Goal: Task Accomplishment & Management: Manage account settings

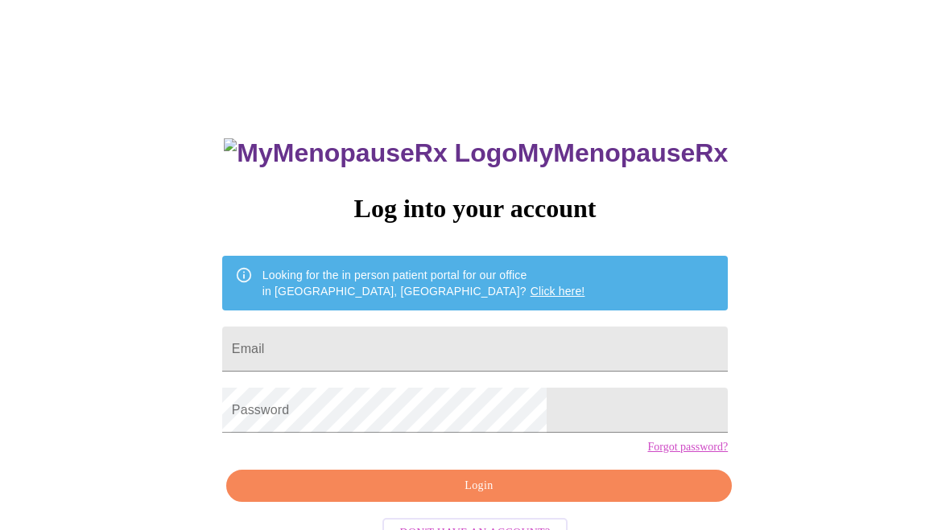
click at [407, 343] on input "Email" at bounding box center [474, 349] width 505 height 45
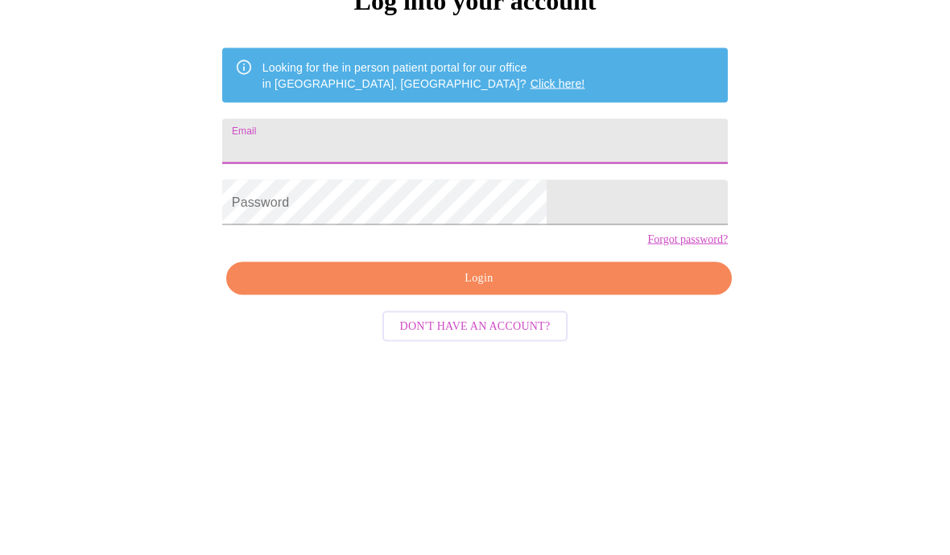
type input "[EMAIL_ADDRESS][PERSON_NAME][DOMAIN_NAME]"
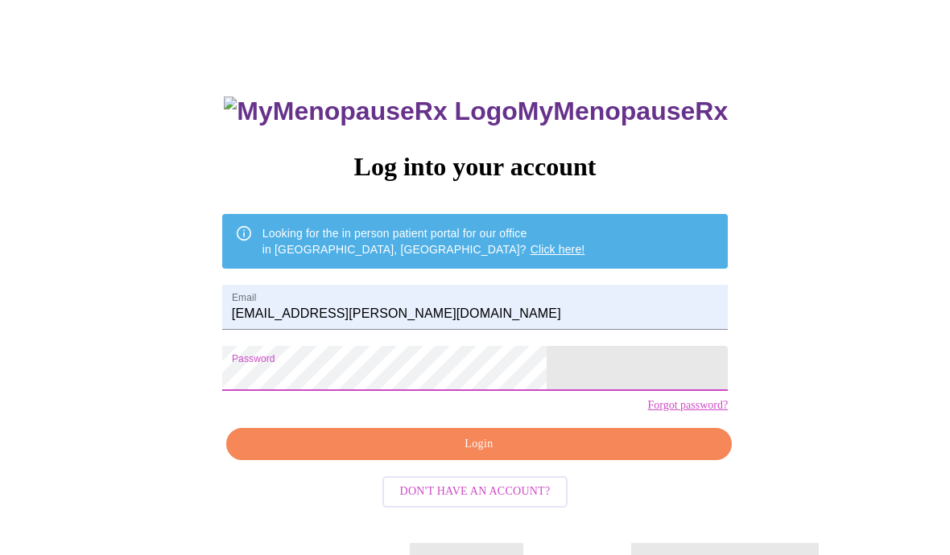
scroll to position [30, 0]
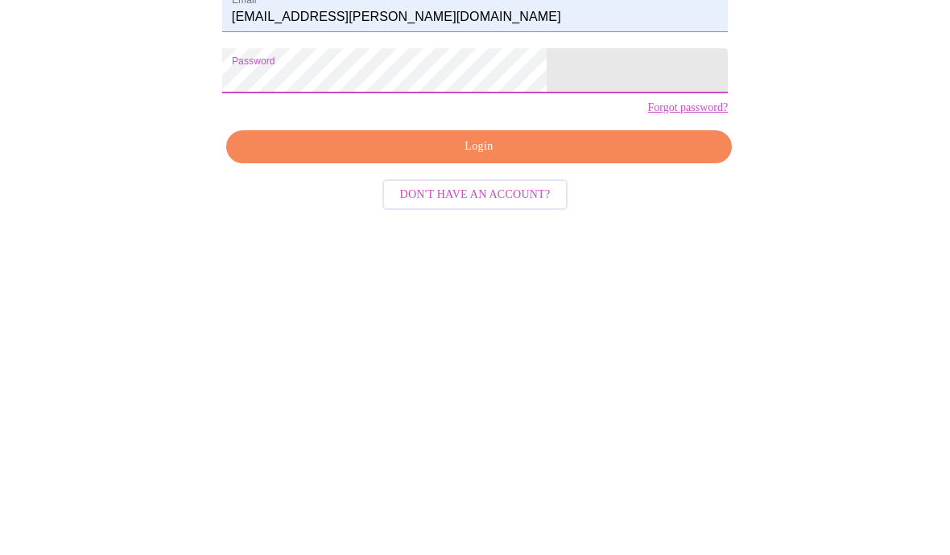
click at [598, 447] on span "Login" at bounding box center [479, 457] width 468 height 20
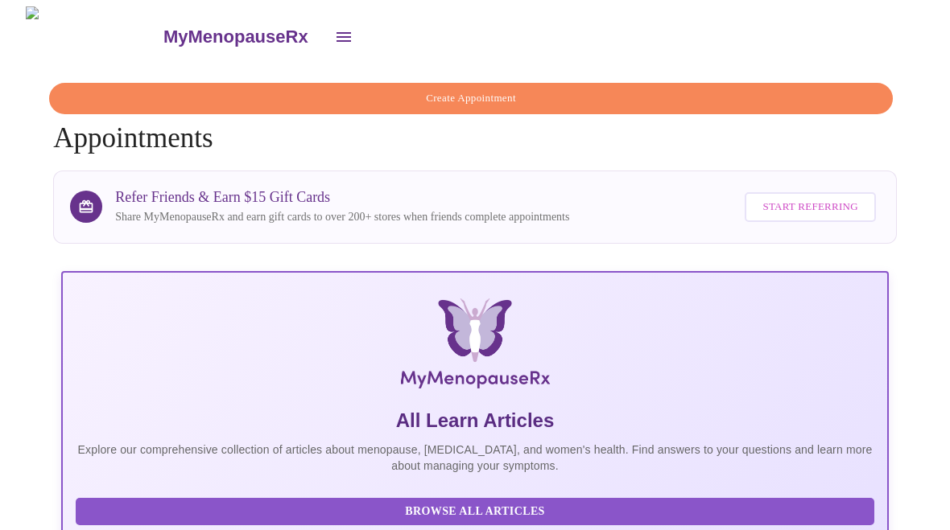
click at [336, 34] on icon "open drawer" at bounding box center [343, 37] width 14 height 10
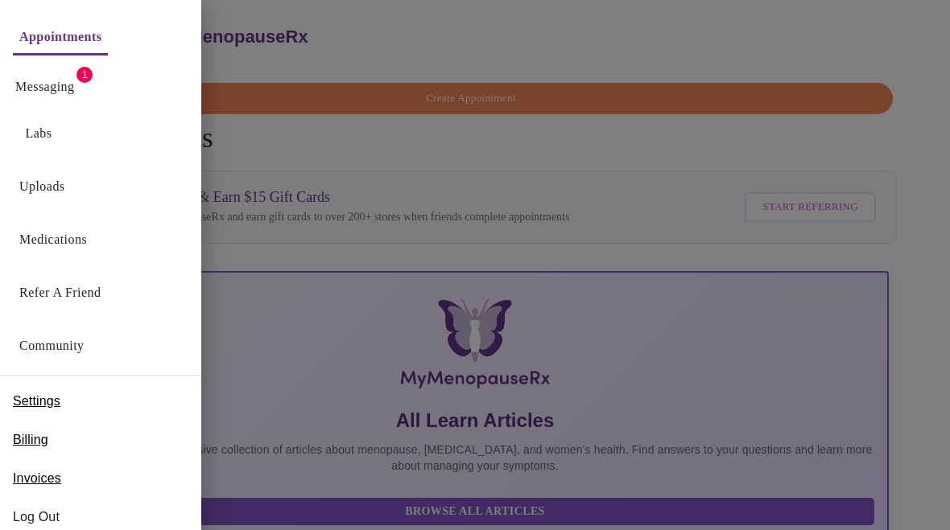
click at [65, 80] on link "Messaging" at bounding box center [44, 87] width 59 height 23
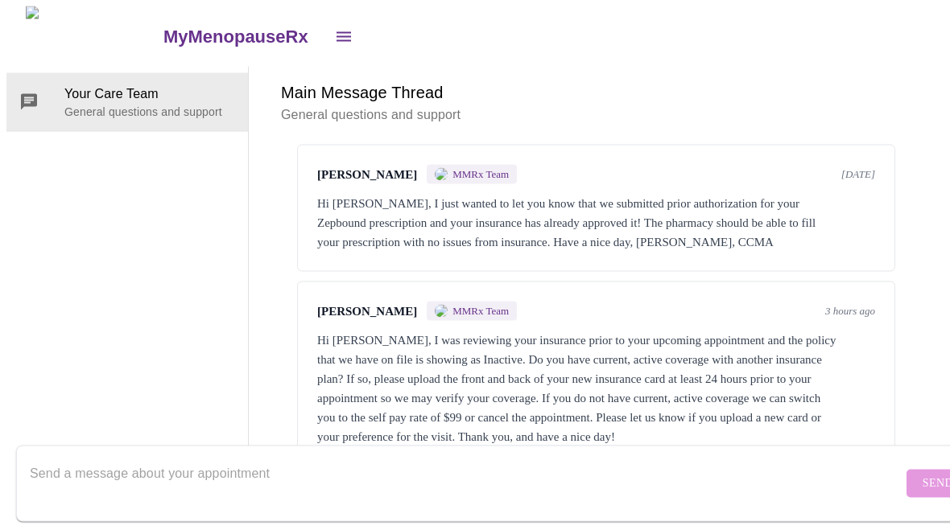
scroll to position [60, 0]
click at [943, 88] on div "Main Message Thread General questions and support Messages are typically review…" at bounding box center [596, 267] width 695 height 400
click at [52, 458] on textarea "Send a message about your appointment" at bounding box center [466, 484] width 872 height 52
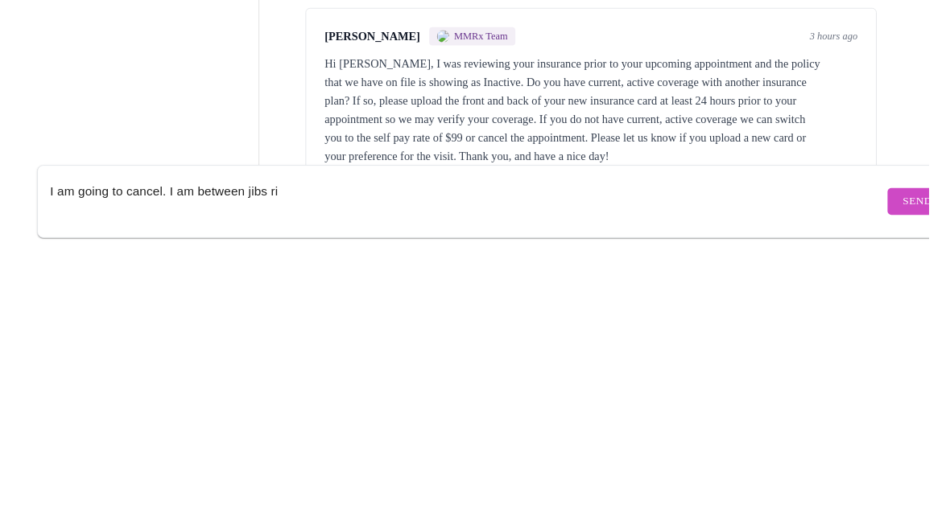
scroll to position [60, 0]
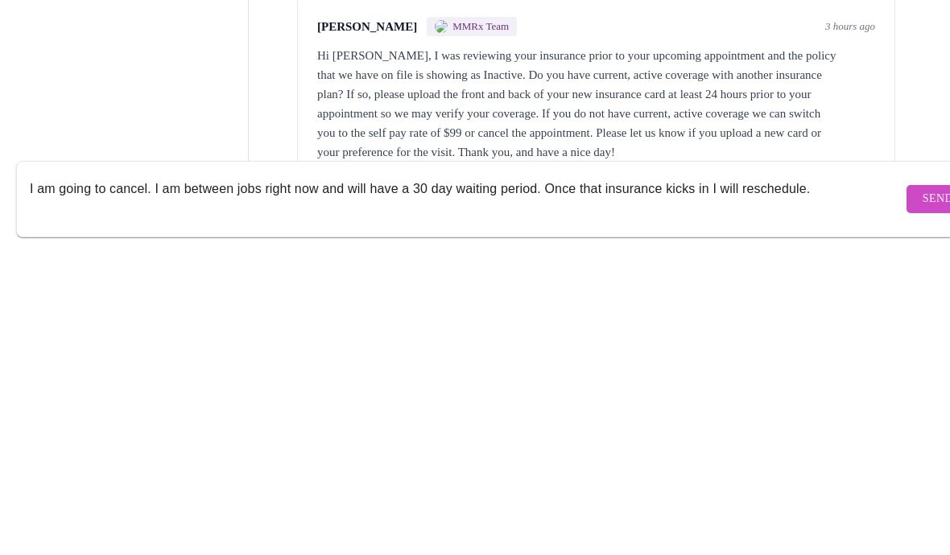
click at [534, 483] on textarea "I am going to cancel. I am between jobs right now and will have a 30 day waitin…" at bounding box center [466, 509] width 872 height 52
type textarea "I am going to cancel. I am between jobs right now and will have a 30 day waitin…"
click at [922, 499] on span "Send" at bounding box center [937, 509] width 31 height 20
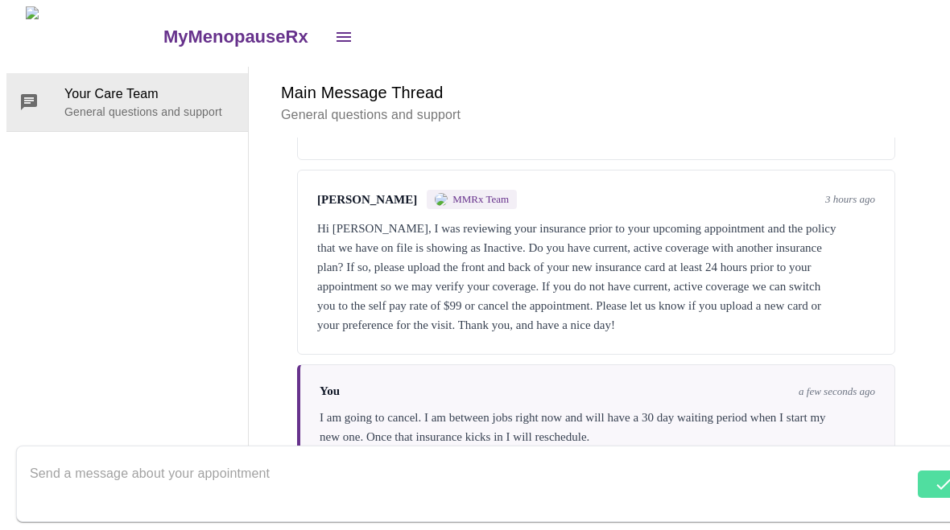
scroll to position [0, 0]
click at [336, 32] on icon "open drawer" at bounding box center [343, 37] width 14 height 10
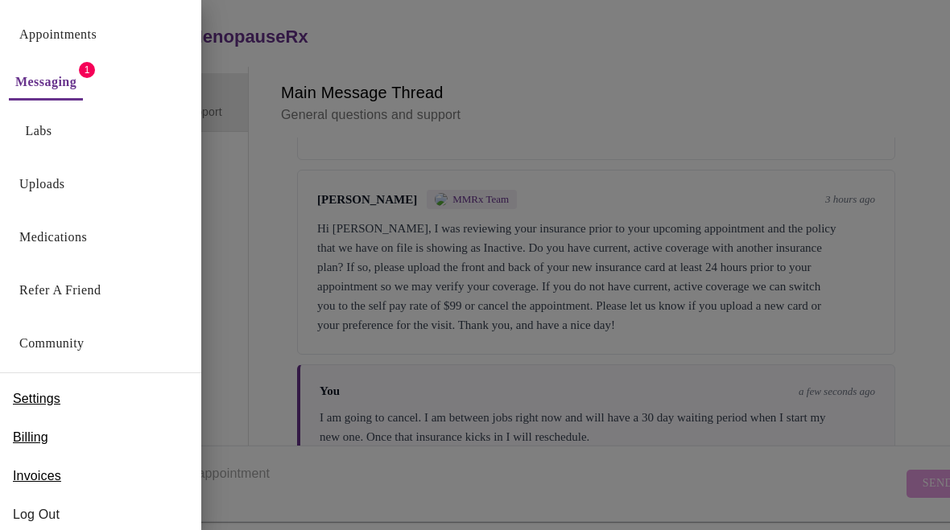
scroll to position [1, 0]
click at [87, 36] on link "Appointments" at bounding box center [57, 36] width 77 height 23
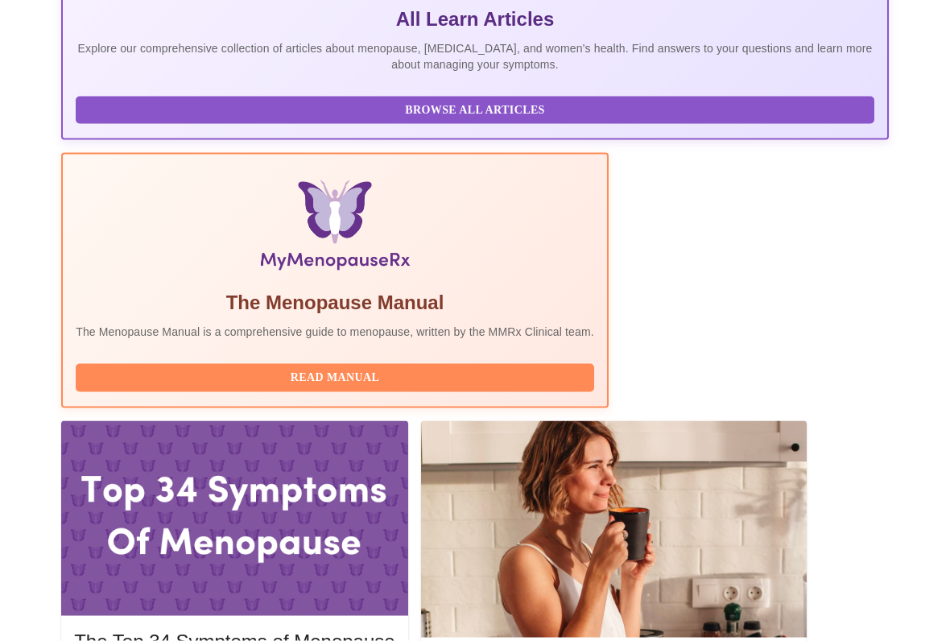
scroll to position [402, 0]
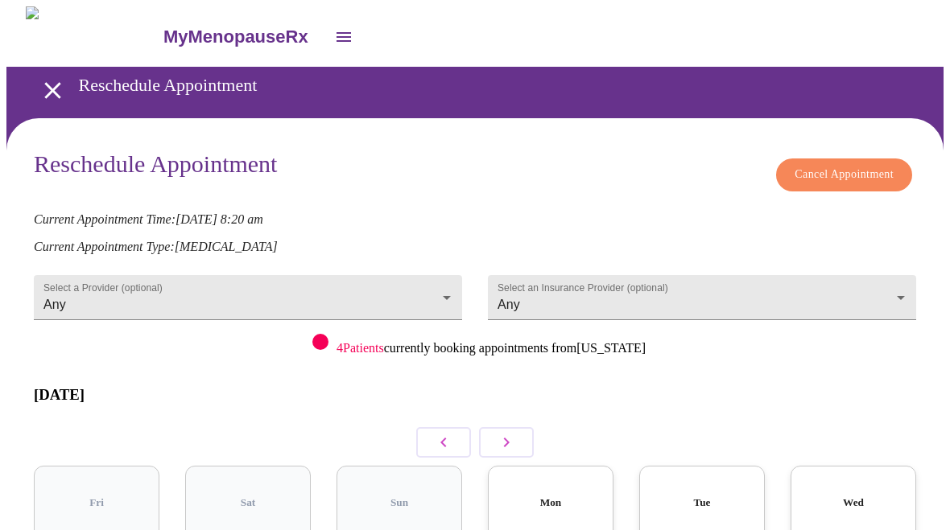
click at [874, 165] on span "Cancel Appointment" at bounding box center [843, 175] width 99 height 20
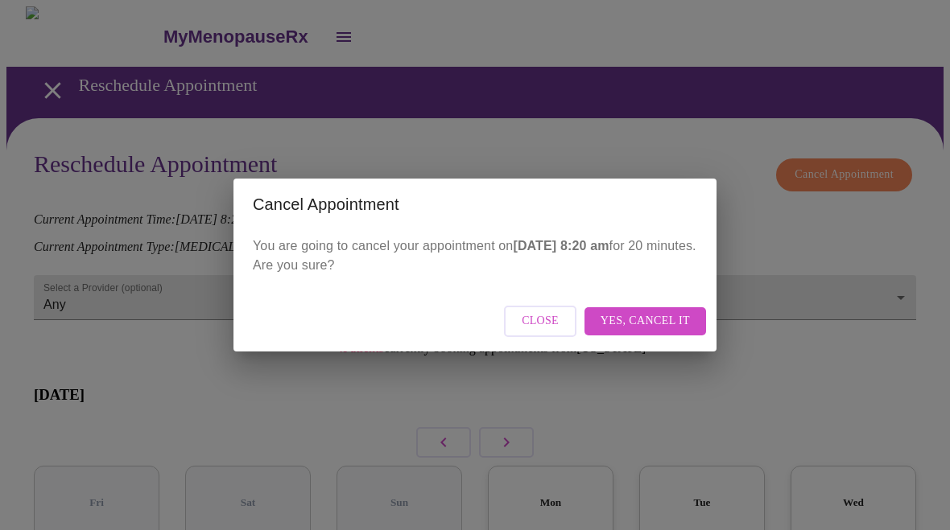
click at [685, 321] on span "Yes, cancel it" at bounding box center [644, 321] width 89 height 20
click at [619, 316] on span "Close" at bounding box center [610, 321] width 37 height 20
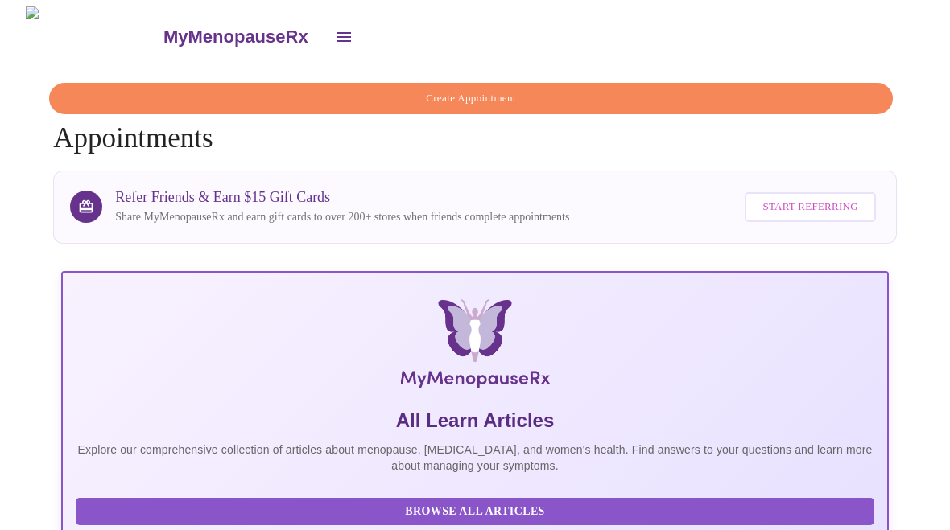
click at [334, 27] on icon "open drawer" at bounding box center [343, 36] width 19 height 19
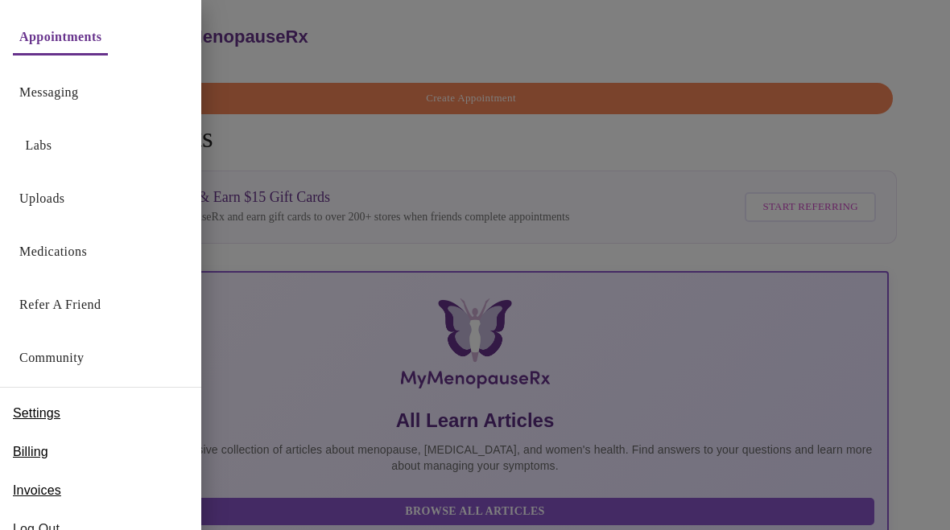
click at [141, 410] on div "Settings" at bounding box center [100, 413] width 201 height 39
click at [52, 412] on span "Settings" at bounding box center [36, 413] width 47 height 19
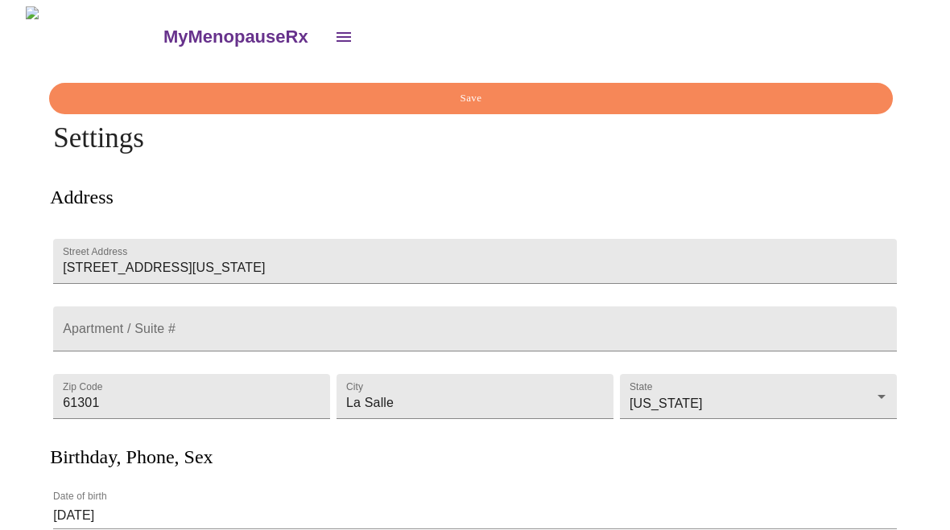
click at [334, 32] on icon "open drawer" at bounding box center [343, 36] width 19 height 19
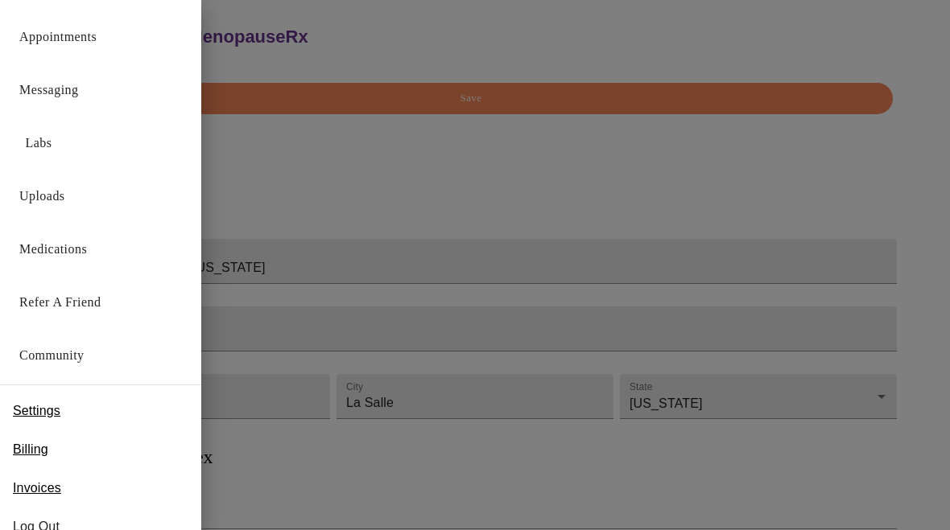
click at [578, 144] on div at bounding box center [475, 265] width 950 height 530
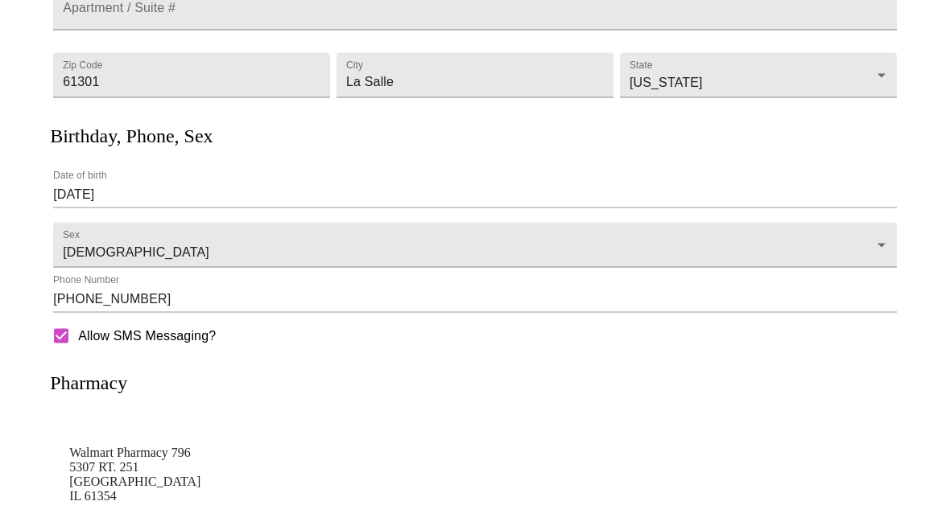
scroll to position [402, 0]
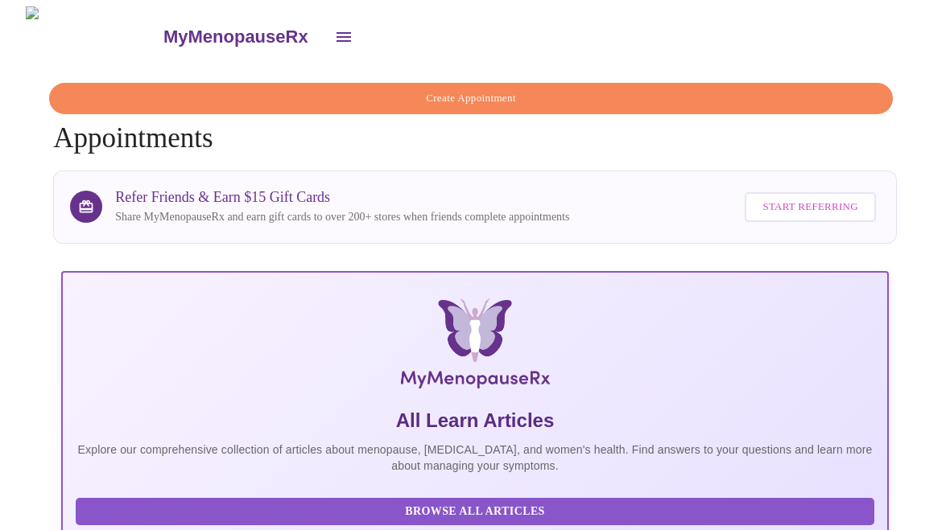
click at [334, 33] on icon "open drawer" at bounding box center [343, 36] width 19 height 19
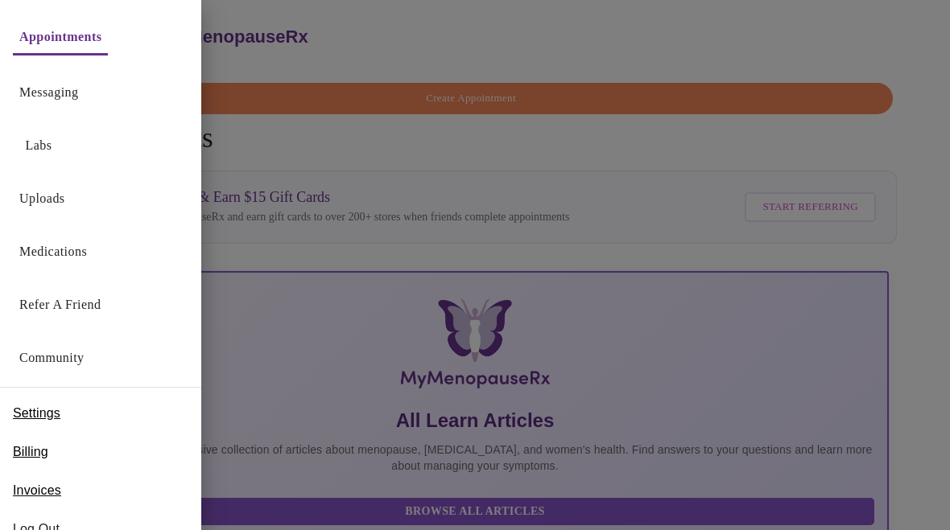
click at [39, 460] on span "Billing" at bounding box center [30, 452] width 35 height 19
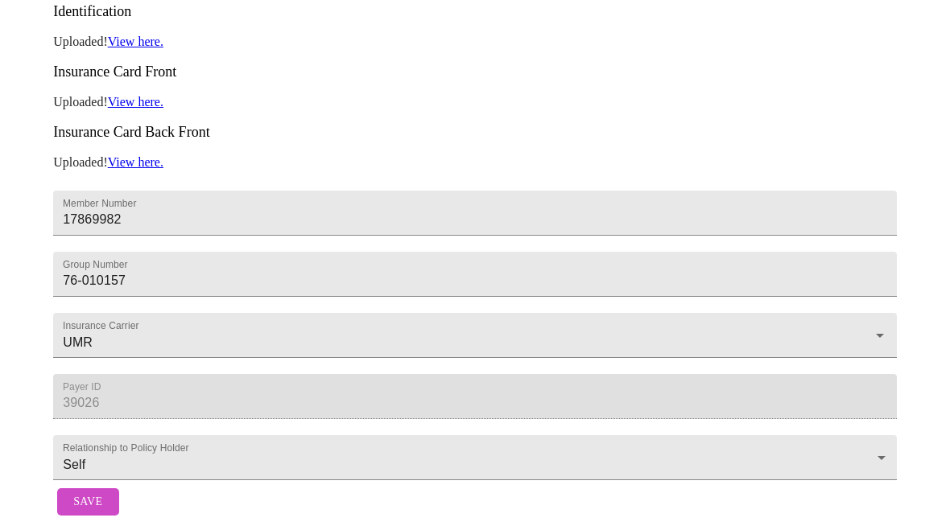
scroll to position [394, 0]
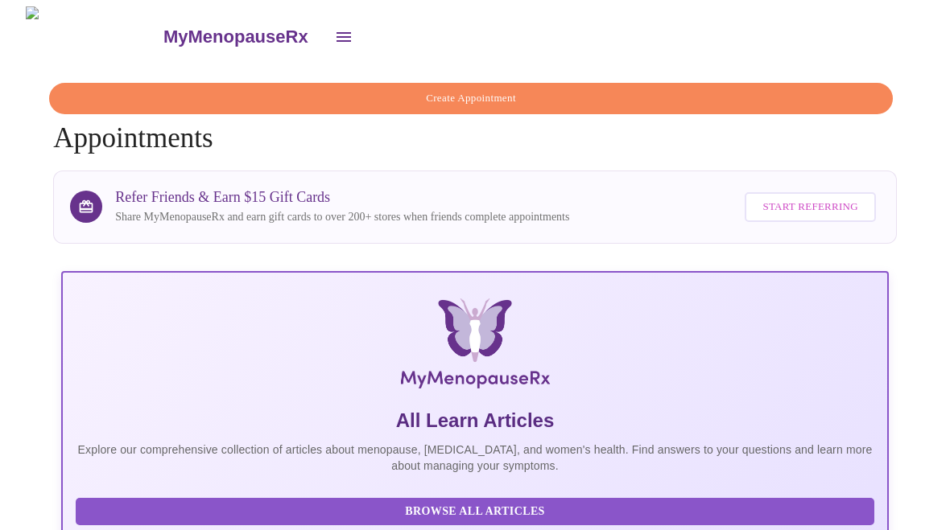
click at [334, 36] on icon "open drawer" at bounding box center [343, 36] width 19 height 19
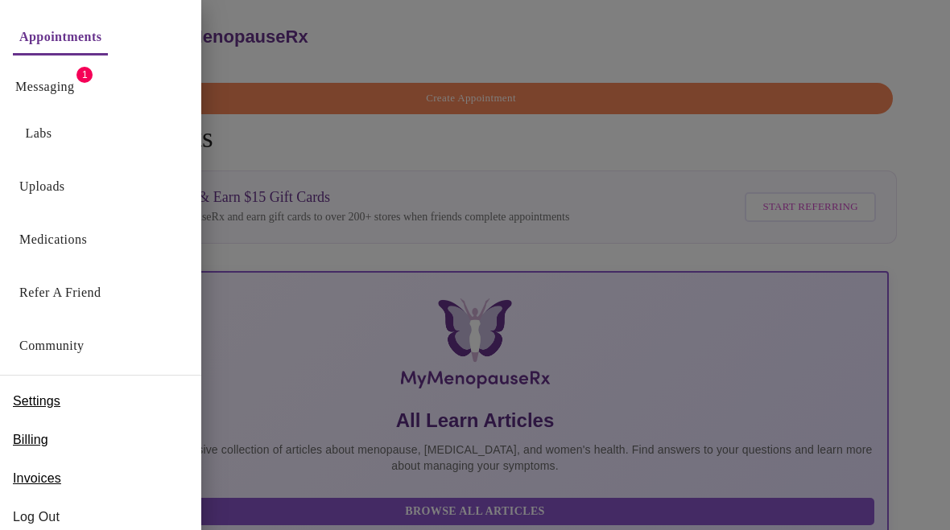
click at [70, 88] on link "Messaging" at bounding box center [44, 87] width 59 height 23
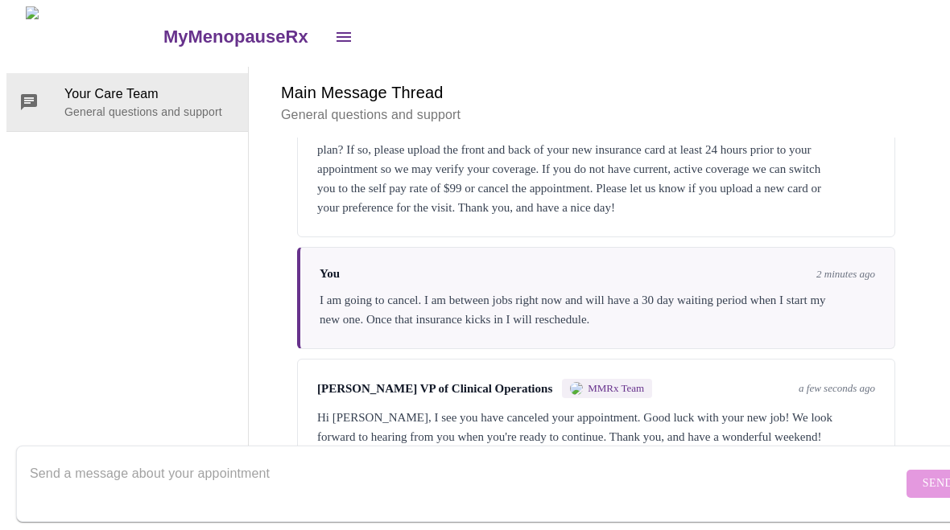
click at [334, 37] on icon "open drawer" at bounding box center [343, 36] width 19 height 19
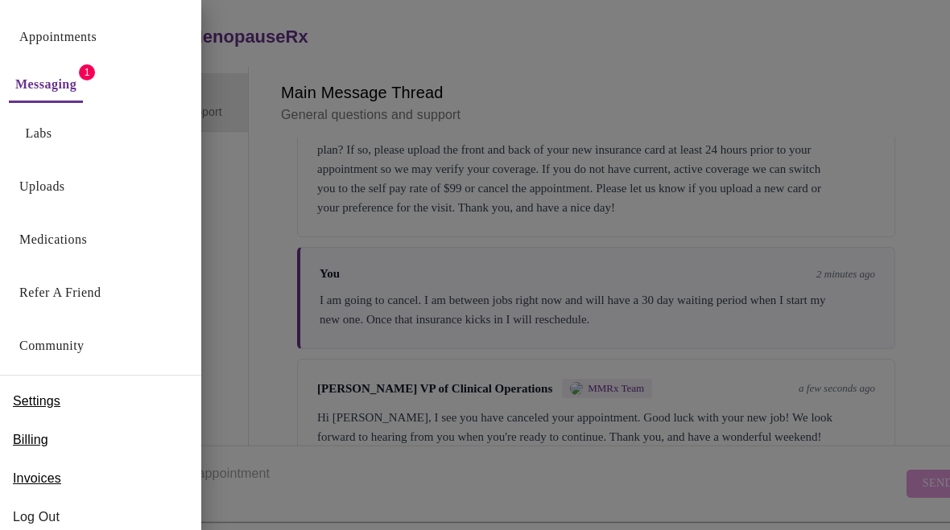
click at [46, 126] on link "Labs" at bounding box center [39, 133] width 27 height 23
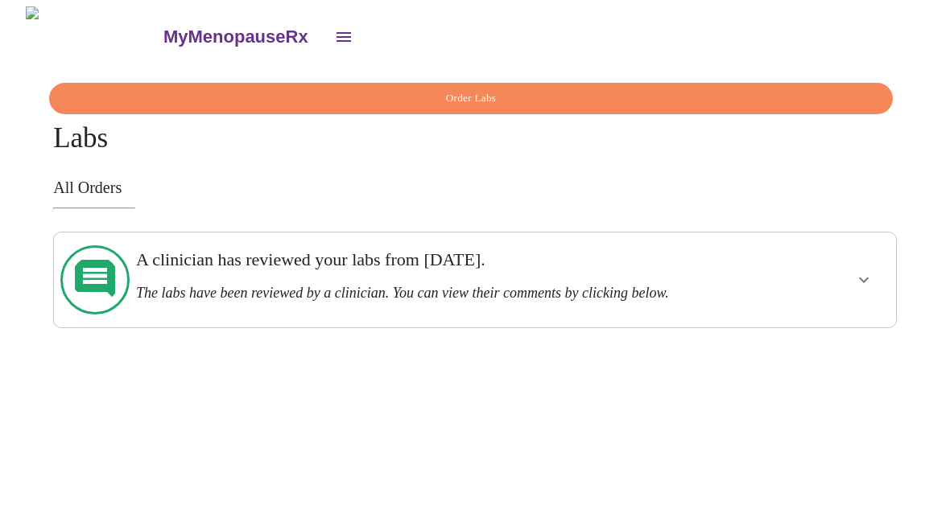
click at [336, 32] on icon "open drawer" at bounding box center [343, 37] width 14 height 10
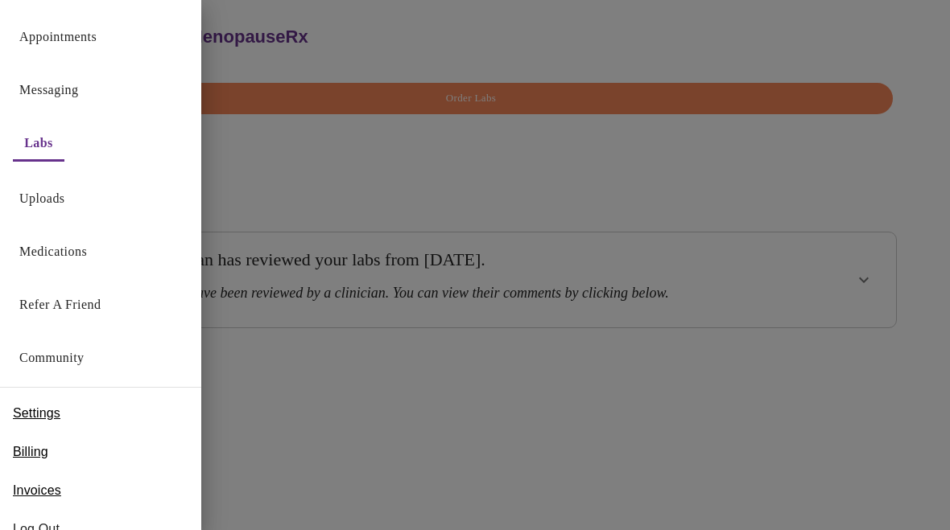
click at [65, 196] on link "Uploads" at bounding box center [42, 199] width 46 height 23
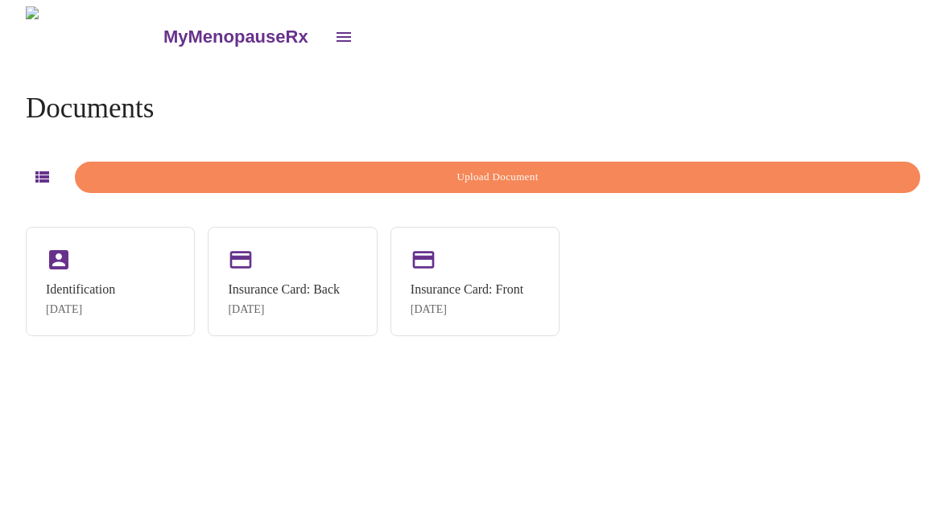
click at [336, 32] on icon "open drawer" at bounding box center [343, 37] width 14 height 10
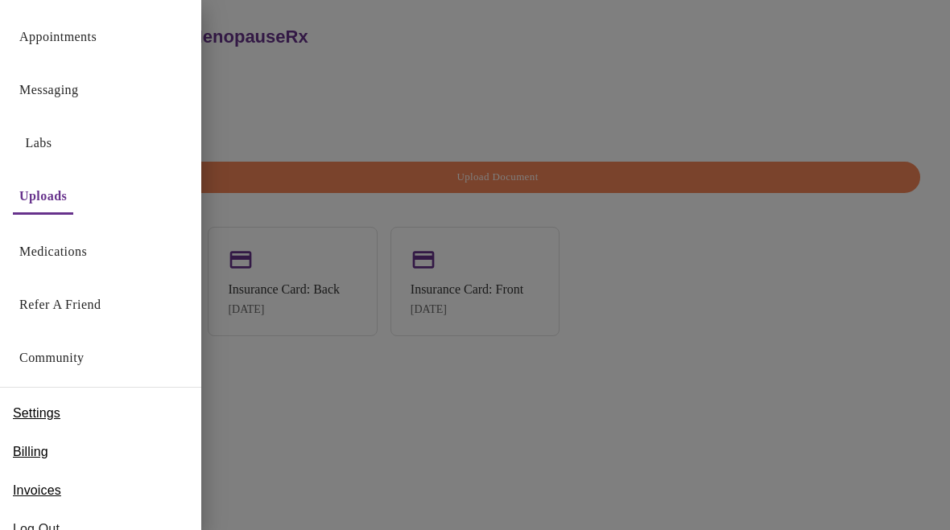
click at [86, 256] on link "Medications" at bounding box center [53, 252] width 68 height 23
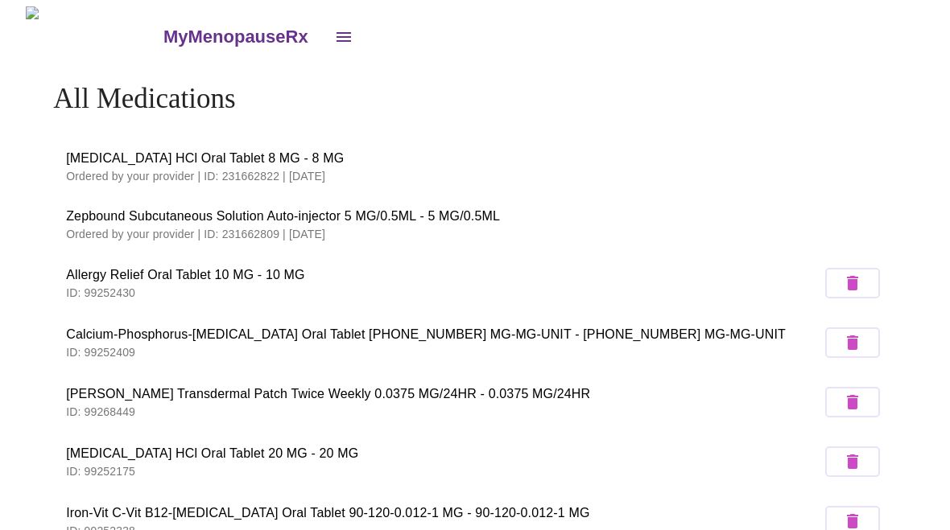
click at [334, 35] on icon "open drawer" at bounding box center [343, 36] width 19 height 19
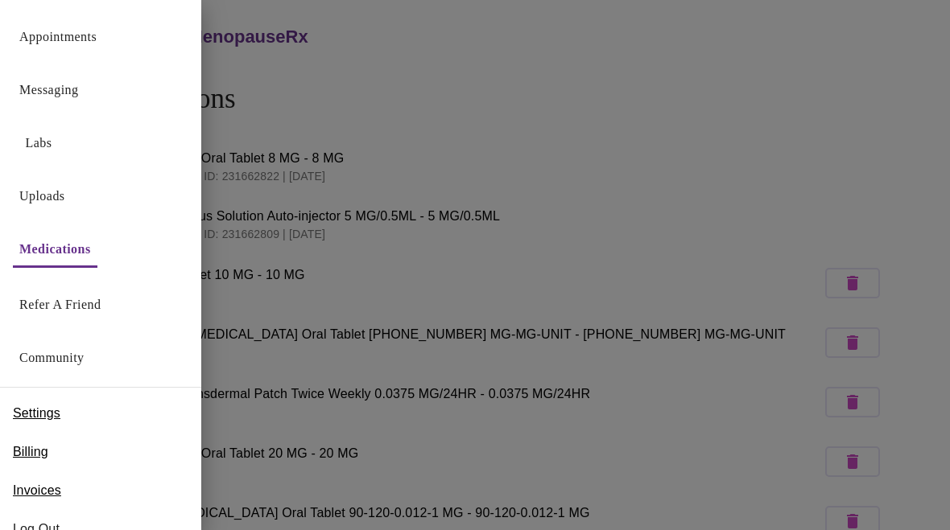
click at [75, 356] on link "Community" at bounding box center [51, 358] width 65 height 23
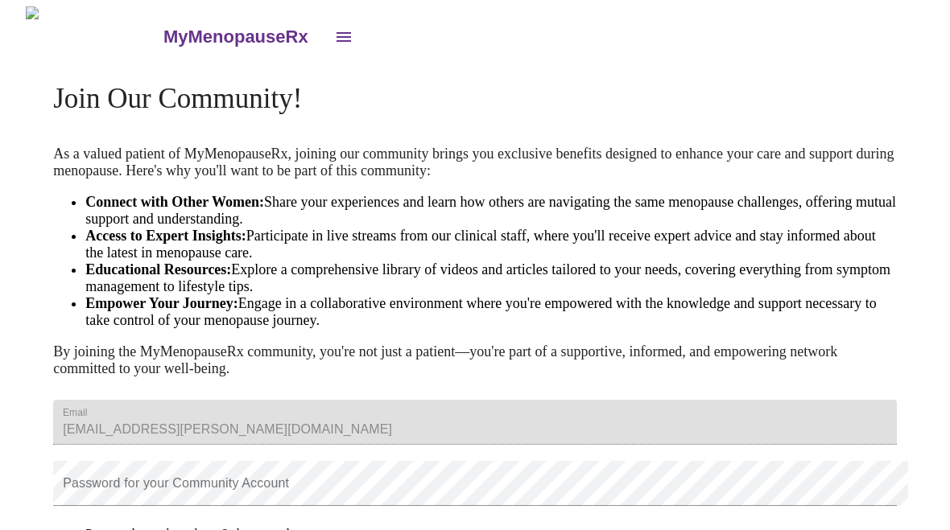
click at [334, 27] on icon "open drawer" at bounding box center [343, 36] width 19 height 19
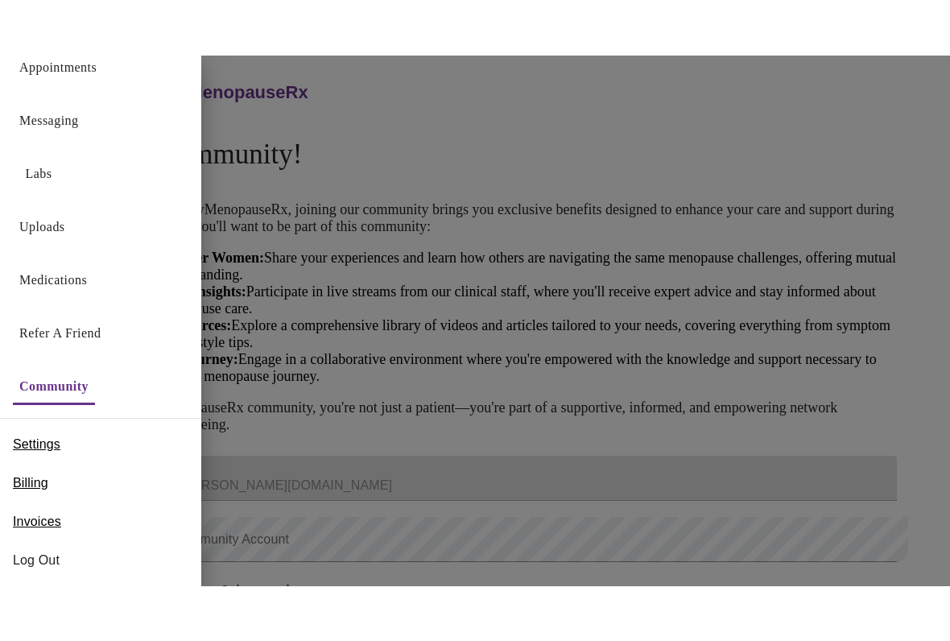
scroll to position [25, 0]
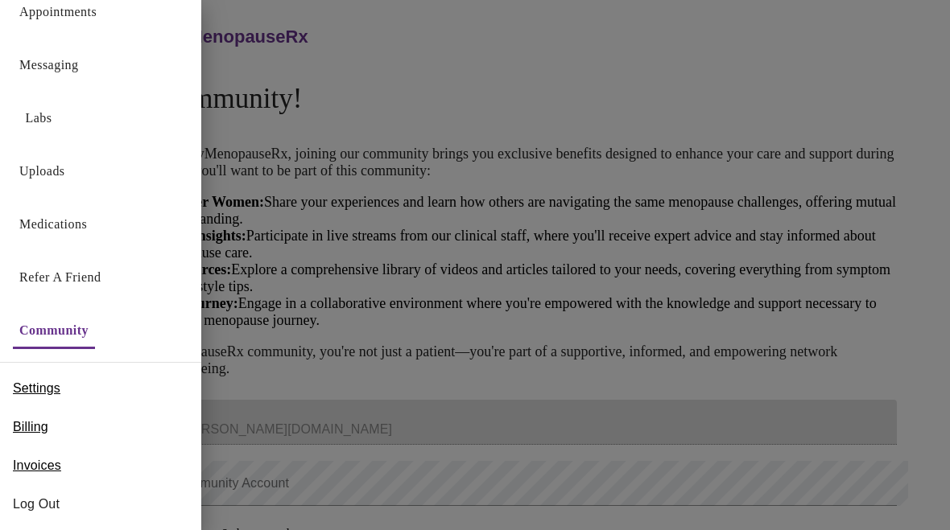
click at [72, 394] on div "Settings" at bounding box center [100, 388] width 201 height 39
click at [54, 390] on span "Settings" at bounding box center [36, 388] width 47 height 19
